Goal: Find specific fact: Find specific fact

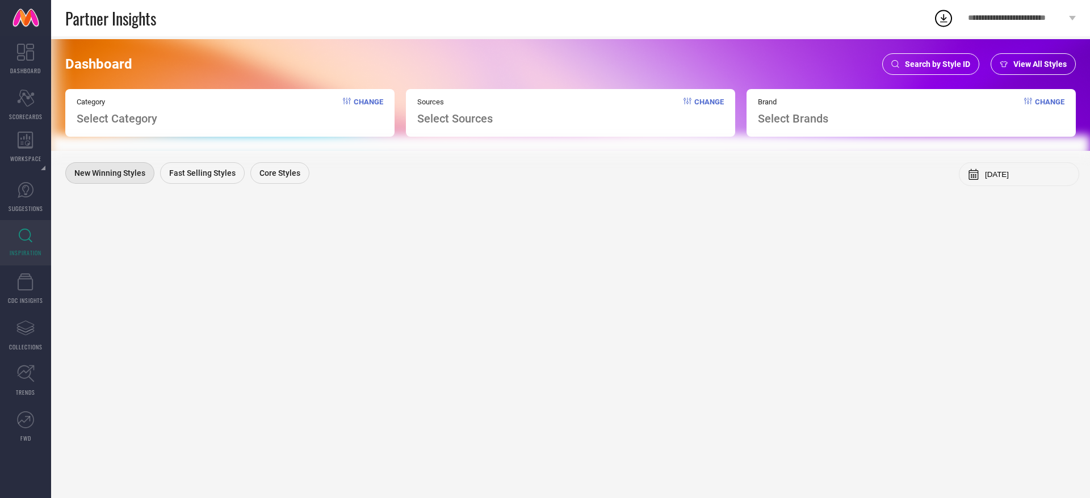
click at [932, 66] on span "Search by Style ID" at bounding box center [937, 64] width 65 height 9
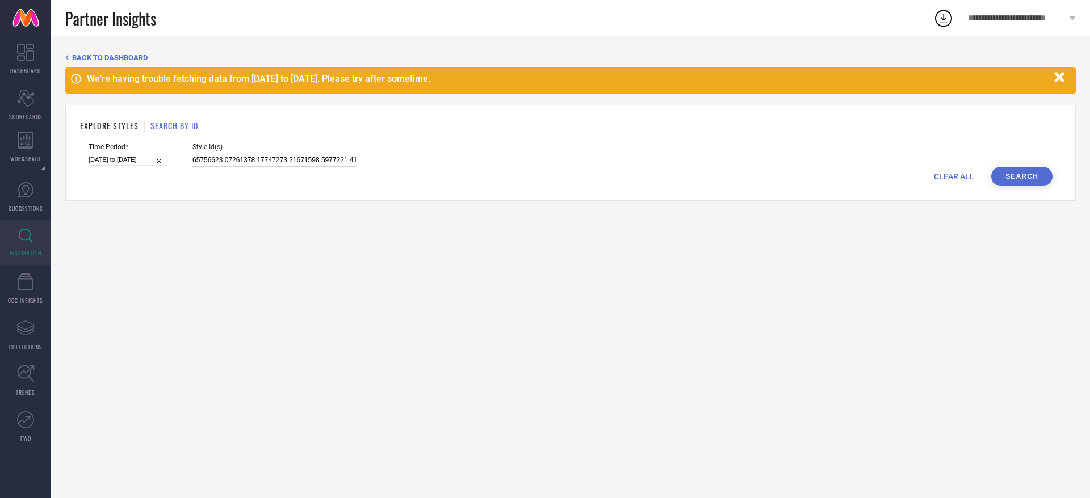
click at [304, 157] on input at bounding box center [274, 160] width 165 height 13
paste input "32381602"
type input "32381602"
click at [1031, 181] on button "Search" at bounding box center [1021, 176] width 61 height 19
